Goal: Task Accomplishment & Management: Use online tool/utility

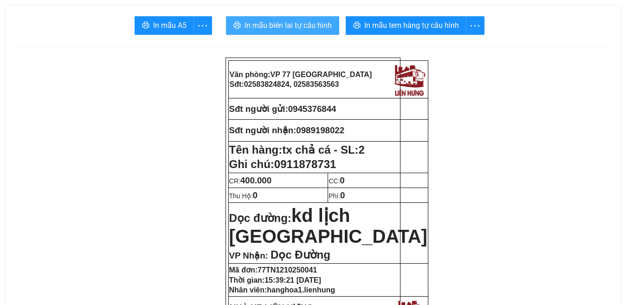
click at [284, 25] on span "In mẫu biên lai tự cấu hình" at bounding box center [288, 25] width 87 height 12
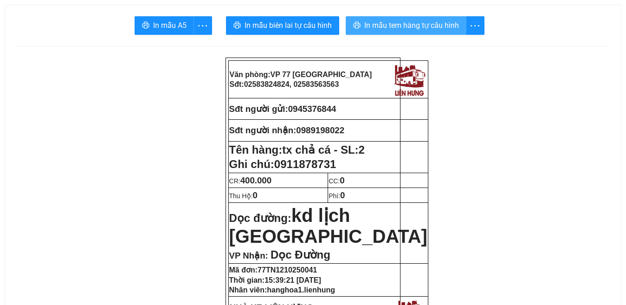
click at [413, 26] on span "In mẫu tem hàng tự cấu hình" at bounding box center [411, 25] width 95 height 12
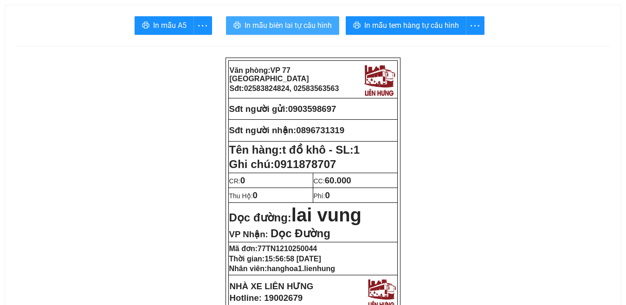
click at [291, 26] on span "In mẫu biên lai tự cấu hình" at bounding box center [288, 25] width 87 height 12
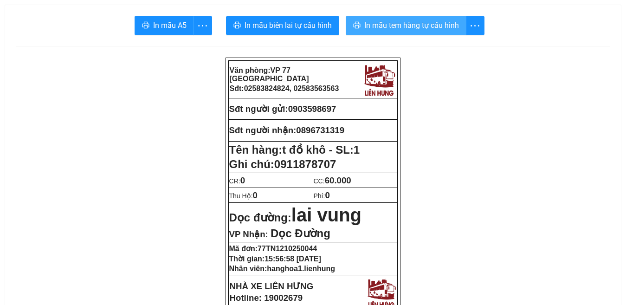
click at [396, 23] on span "In mẫu tem hàng tự cấu hình" at bounding box center [411, 25] width 95 height 12
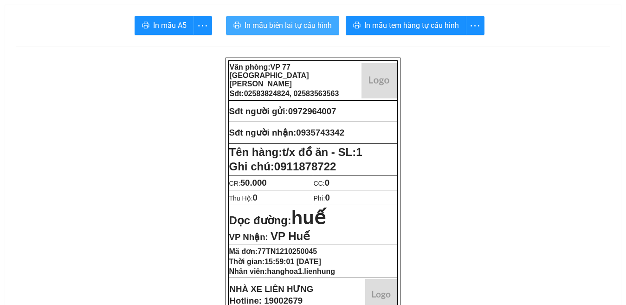
click at [294, 24] on span "In mẫu biên lai tự cấu hình" at bounding box center [288, 25] width 87 height 12
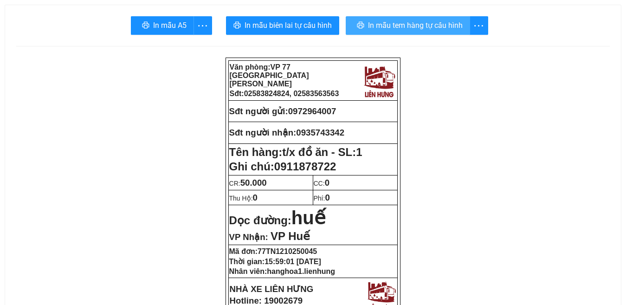
click at [415, 22] on span "In mẫu tem hàng tự cấu hình" at bounding box center [415, 25] width 95 height 12
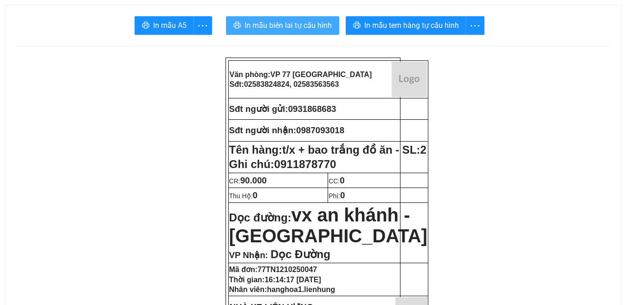
click at [289, 28] on span "In mẫu biên lai tự cấu hình" at bounding box center [288, 25] width 87 height 12
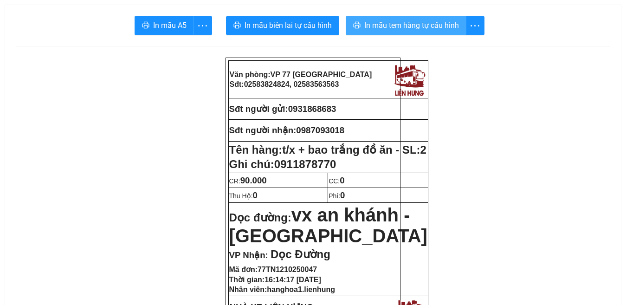
click at [415, 26] on span "In mẫu tem hàng tự cấu hình" at bounding box center [411, 25] width 95 height 12
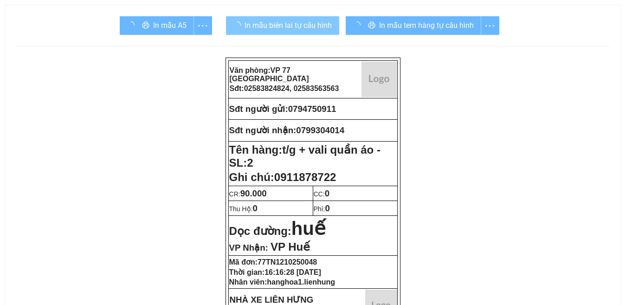
click at [291, 27] on span "In mẫu biên lai tự cấu hình" at bounding box center [288, 25] width 87 height 12
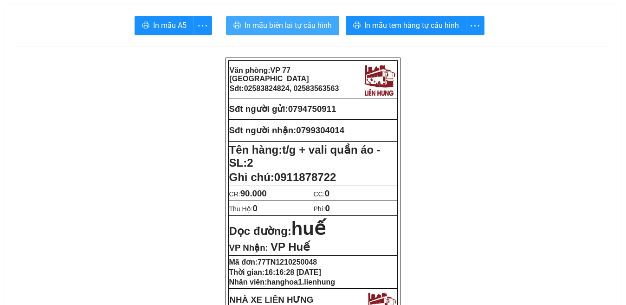
click at [282, 27] on span "In mẫu biên lai tự cấu hình" at bounding box center [288, 25] width 87 height 12
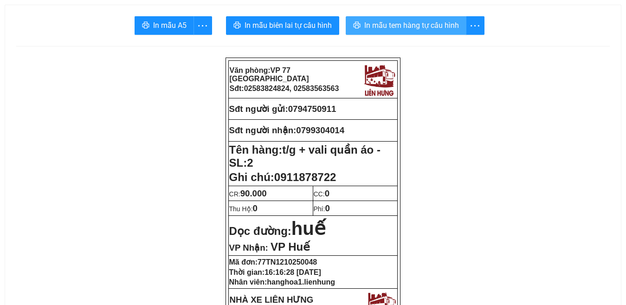
click at [411, 27] on span "In mẫu tem hàng tự cấu hình" at bounding box center [411, 25] width 95 height 12
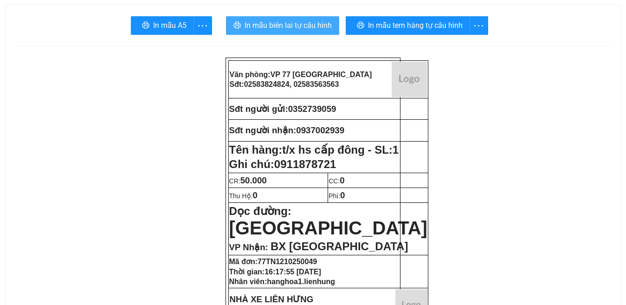
click at [281, 25] on span "In mẫu biên lai tự cấu hình" at bounding box center [288, 25] width 87 height 12
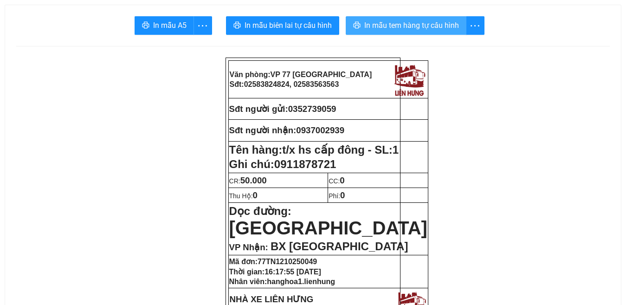
click at [410, 30] on span "In mẫu tem hàng tự cấu hình" at bounding box center [411, 25] width 95 height 12
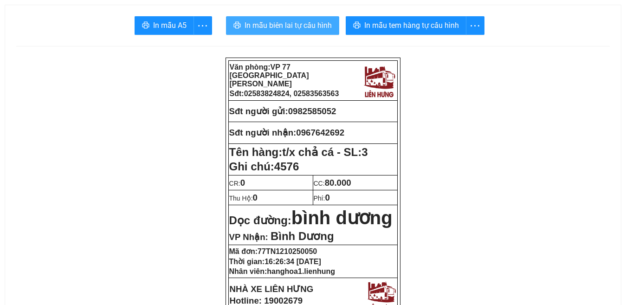
click at [280, 24] on span "In mẫu biên lai tự cấu hình" at bounding box center [288, 25] width 87 height 12
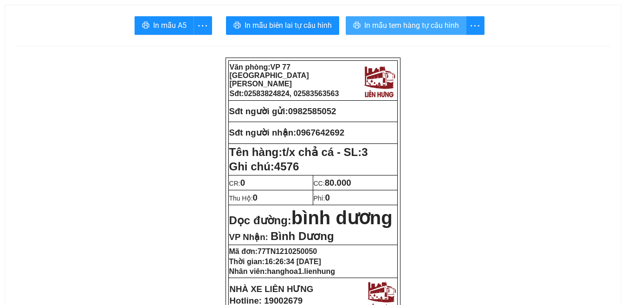
click at [417, 25] on span "In mẫu tem hàng tự cấu hình" at bounding box center [411, 25] width 95 height 12
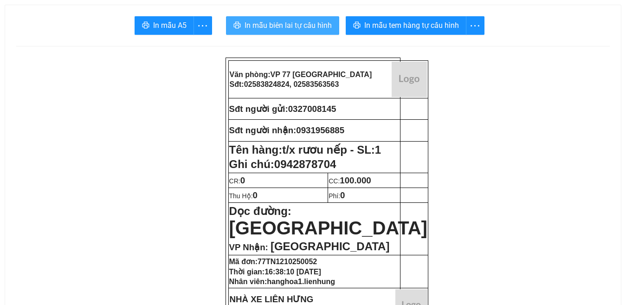
click at [282, 27] on span "In mẫu biên lai tự cấu hình" at bounding box center [288, 25] width 87 height 12
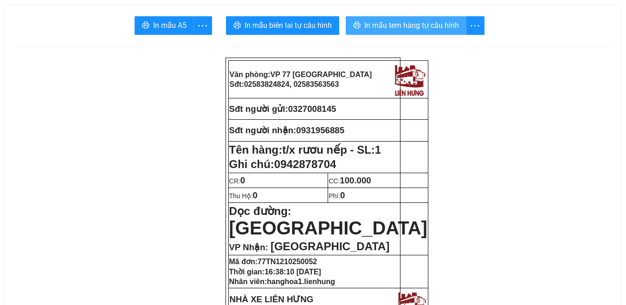
click at [414, 28] on span "In mẫu tem hàng tự cấu hình" at bounding box center [411, 25] width 95 height 12
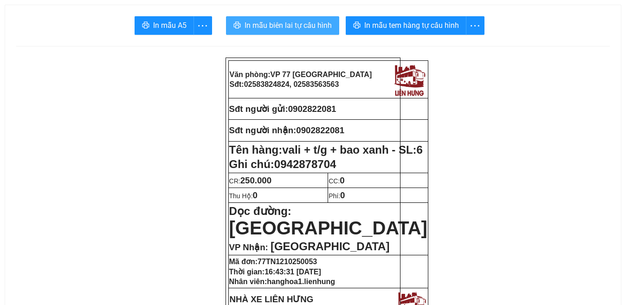
click at [278, 27] on span "In mẫu biên lai tự cấu hình" at bounding box center [288, 25] width 87 height 12
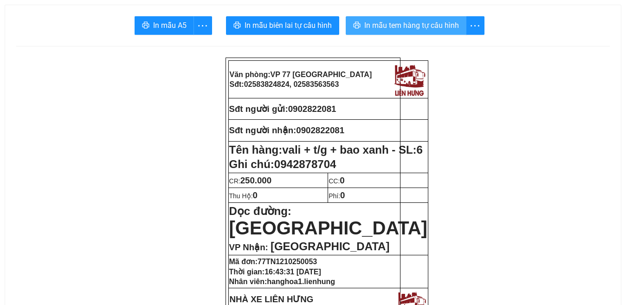
click at [410, 27] on span "In mẫu tem hàng tự cấu hình" at bounding box center [411, 25] width 95 height 12
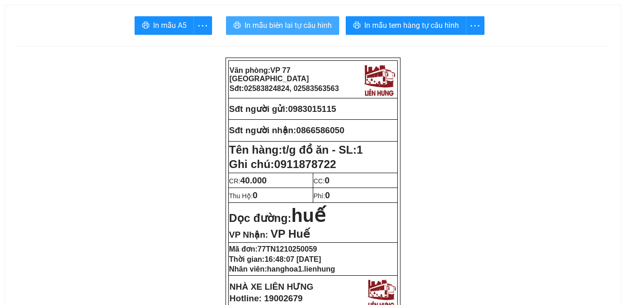
click at [279, 27] on span "In mẫu biên lai tự cấu hình" at bounding box center [288, 25] width 87 height 12
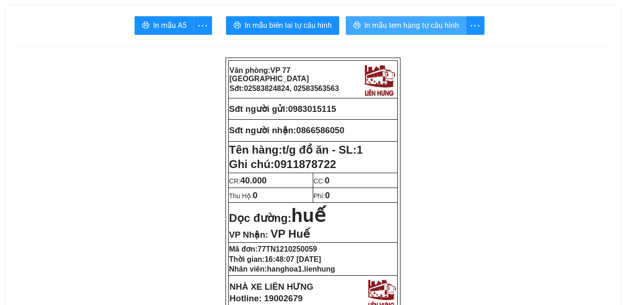
click at [418, 26] on span "In mẫu tem hàng tự cấu hình" at bounding box center [411, 25] width 95 height 12
